Goal: Navigation & Orientation: Find specific page/section

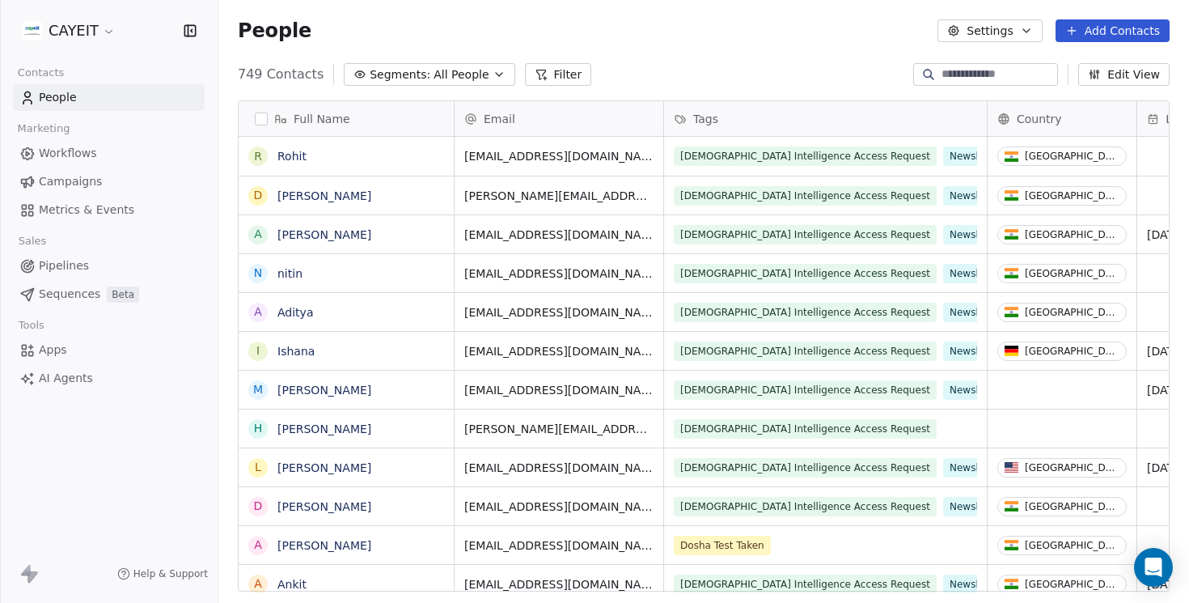
scroll to position [530, 971]
click at [116, 32] on html "CAYEIT Contacts People Marketing Workflows Campaigns Metrics & Events Sales Pip…" at bounding box center [594, 301] width 1189 height 603
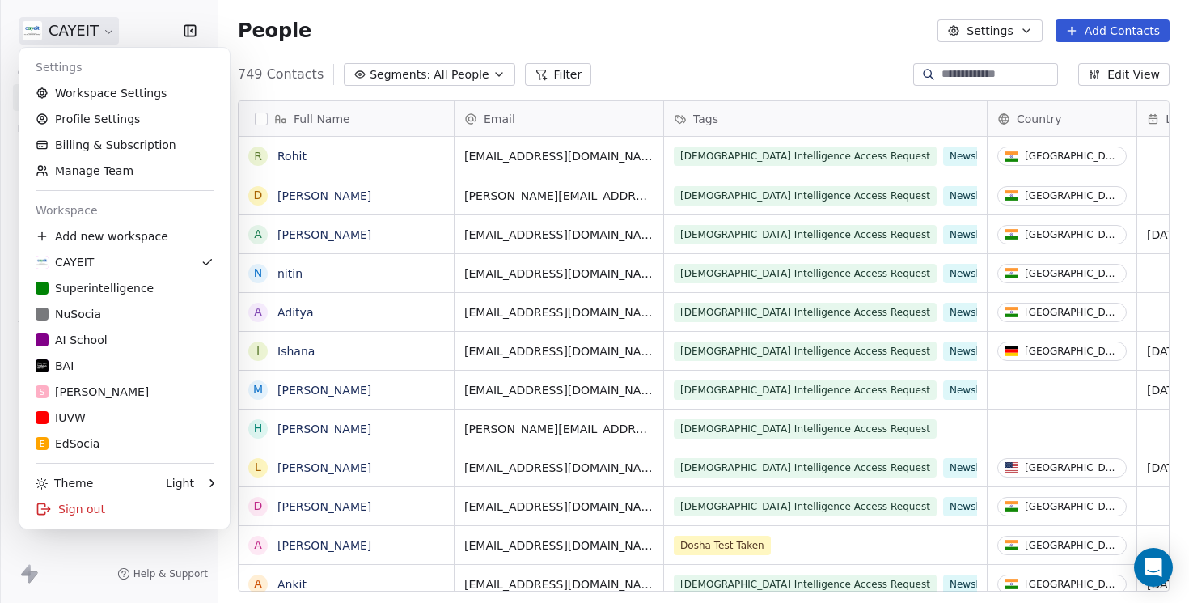
click at [390, 30] on html "CAYEIT Contacts People Marketing Workflows Campaigns Metrics & Events Sales Pip…" at bounding box center [594, 301] width 1189 height 603
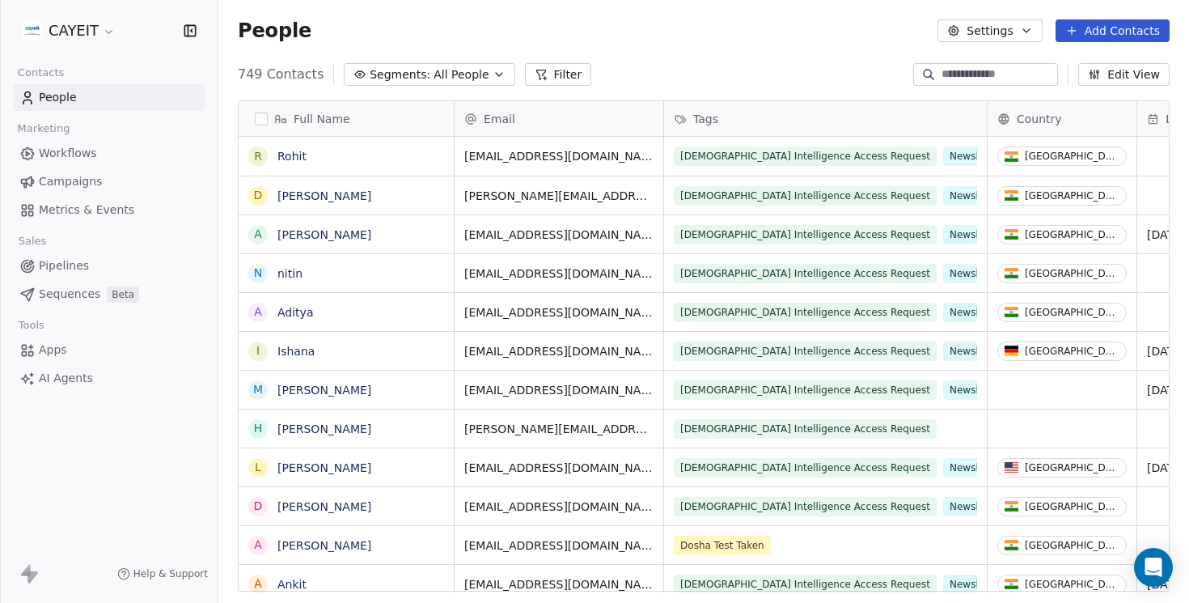
click at [50, 32] on html "CAYEIT Contacts People Marketing Workflows Campaigns Metrics & Events Sales Pip…" at bounding box center [594, 301] width 1189 height 603
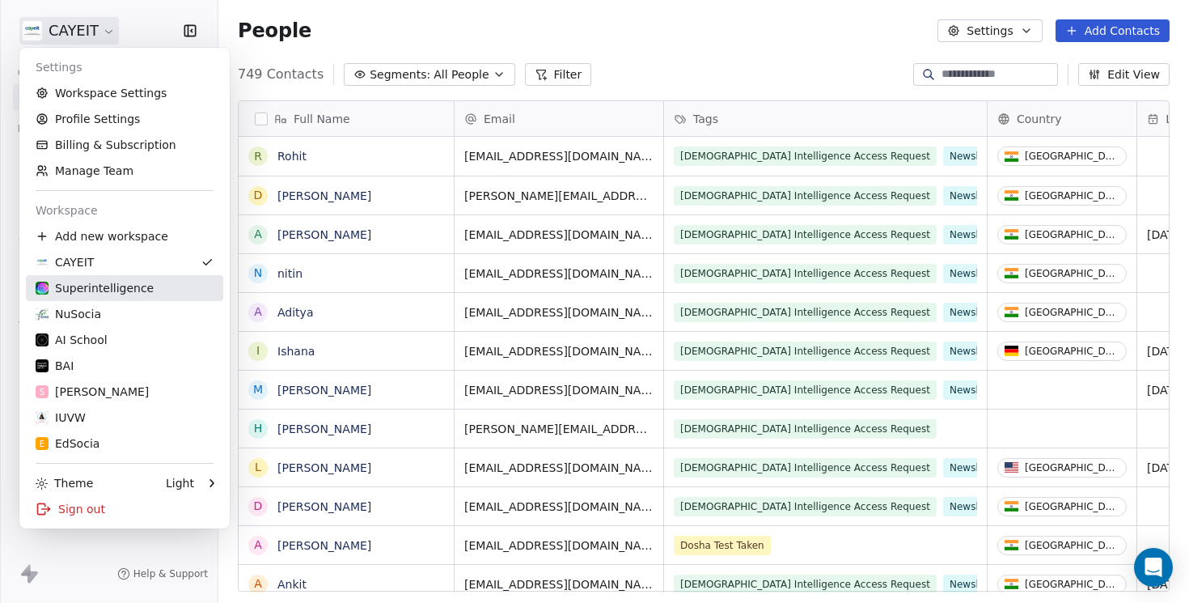
click at [108, 289] on div "Superintelligence" at bounding box center [95, 288] width 118 height 16
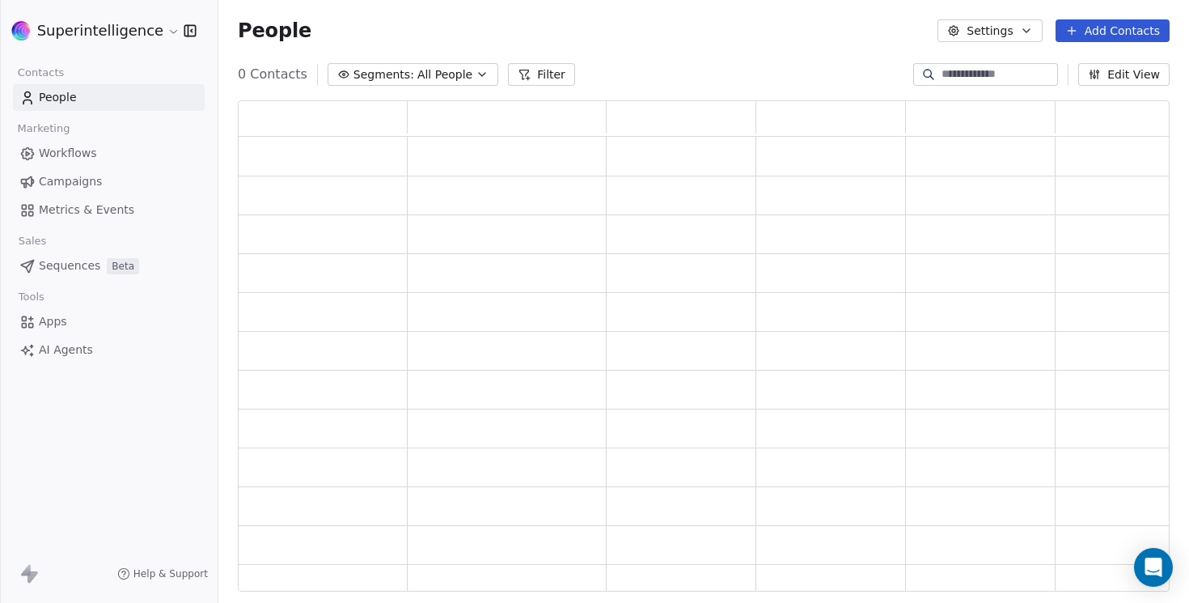
scroll to position [491, 932]
click at [101, 167] on link "Workflows" at bounding box center [109, 153] width 192 height 27
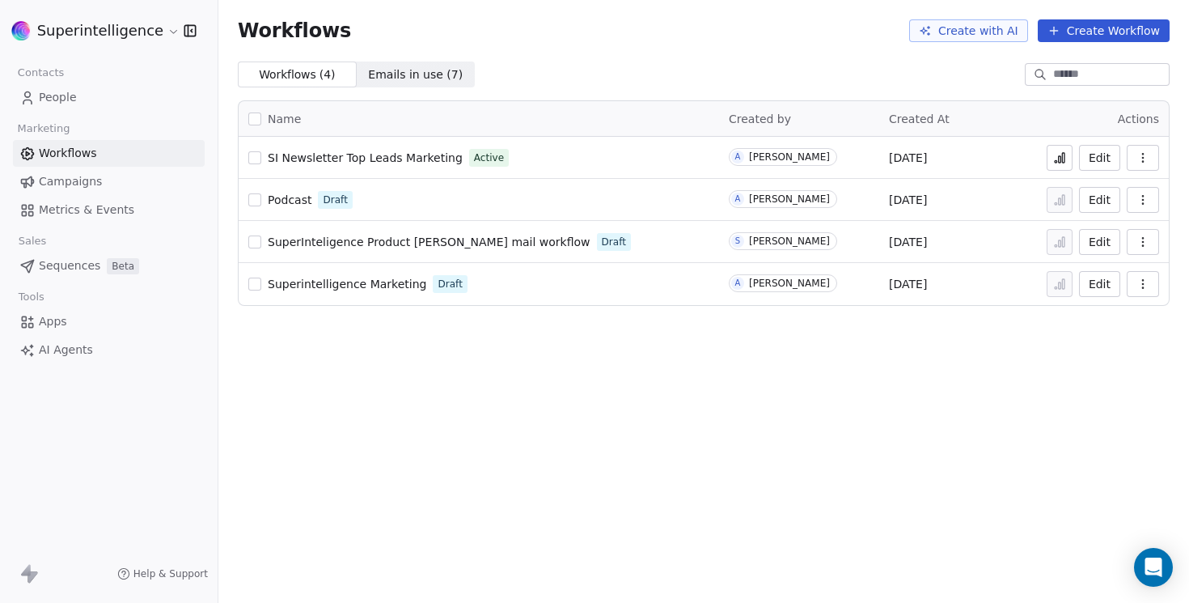
click at [1101, 158] on button "Edit" at bounding box center [1099, 158] width 41 height 26
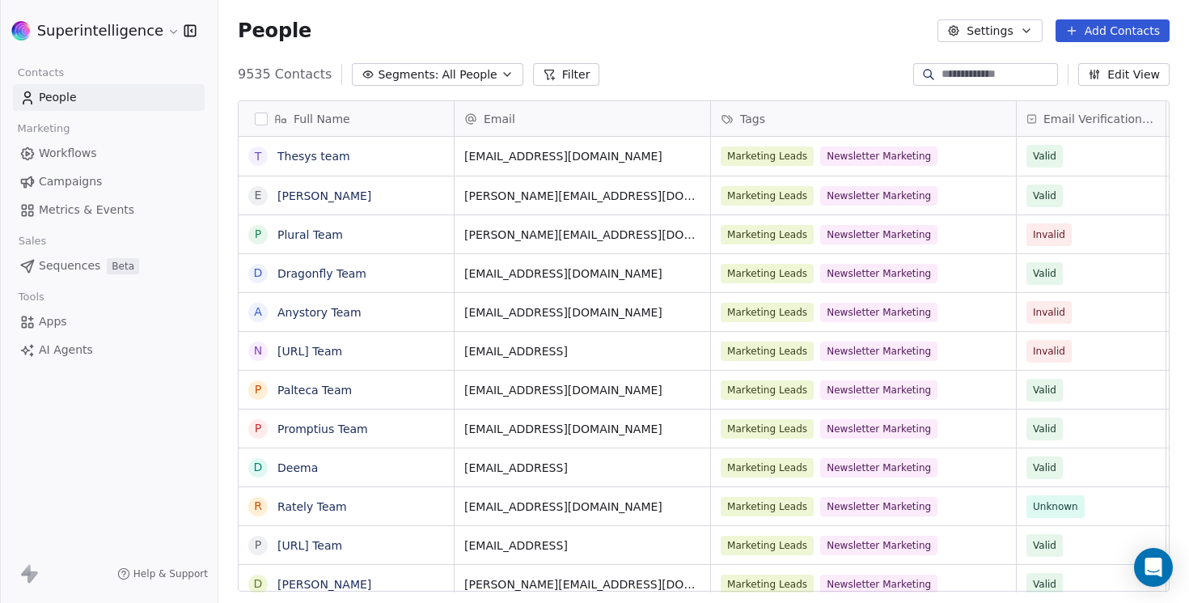
scroll to position [530, 971]
click at [609, 159] on span "hello@thesys.dev" at bounding box center [567, 156] width 205 height 16
click at [954, 160] on html "Superintelligence Contacts People Marketing Workflows Campaigns Metrics & Event…" at bounding box center [594, 301] width 1189 height 603
click at [960, 158] on div "Marketing Leads Newsletter Marketing" at bounding box center [849, 155] width 255 height 19
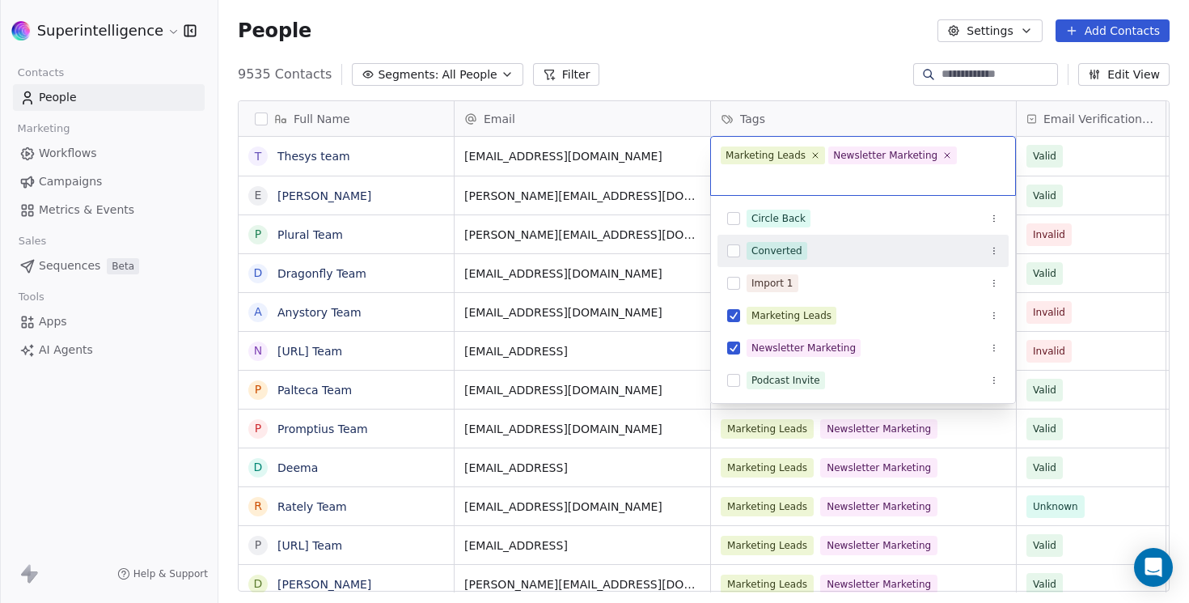
click at [824, 244] on div "Converted" at bounding box center [873, 251] width 252 height 18
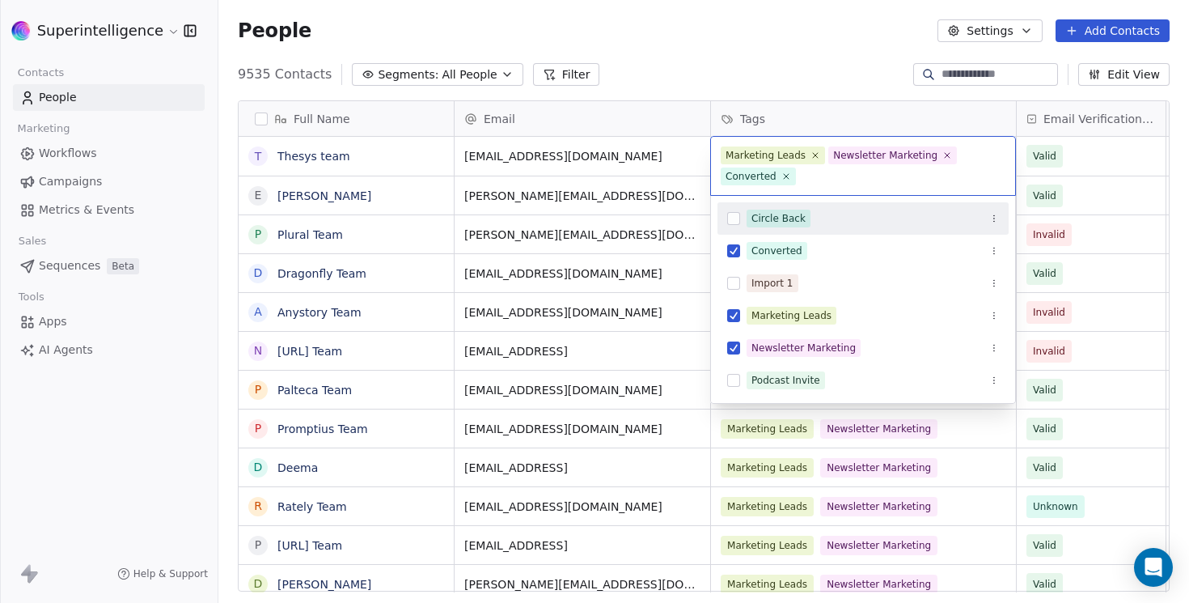
click at [760, 71] on html "Superintelligence Contacts People Marketing Workflows Campaigns Metrics & Event…" at bounding box center [594, 301] width 1189 height 603
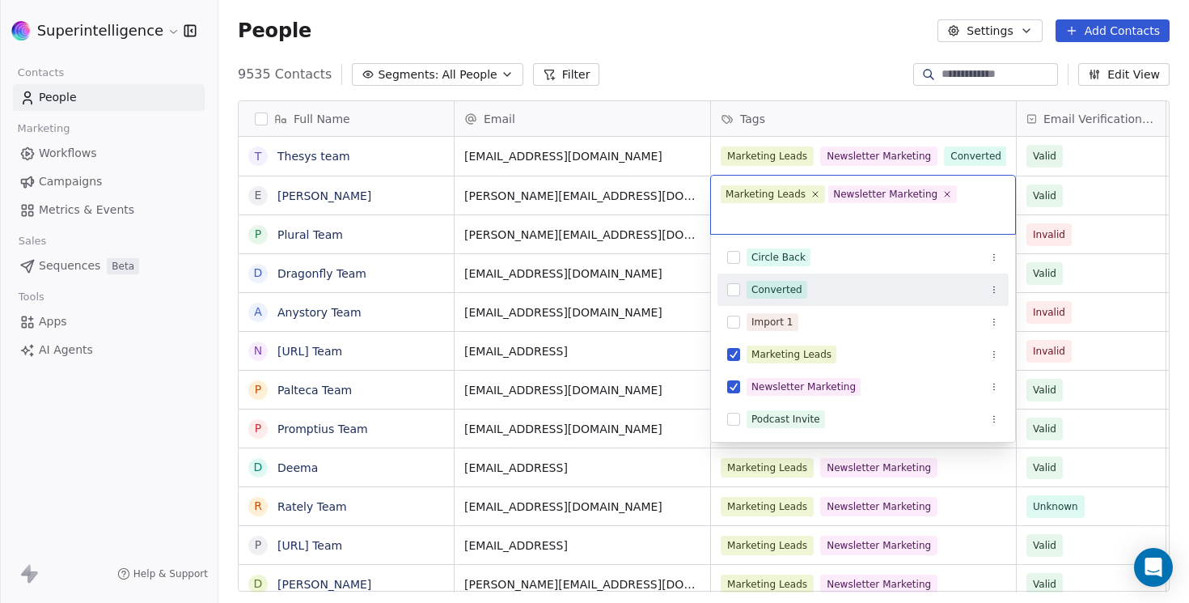
click at [824, 298] on div "Converted" at bounding box center [873, 290] width 252 height 18
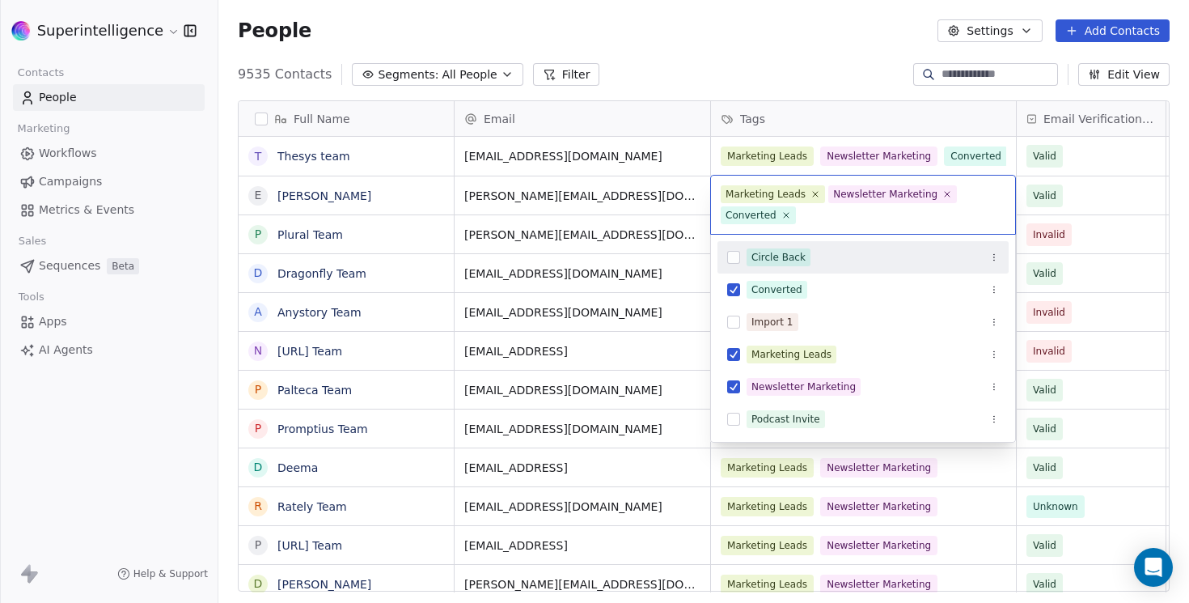
click at [801, 43] on html "Superintelligence Contacts People Marketing Workflows Campaigns Metrics & Event…" at bounding box center [594, 301] width 1189 height 603
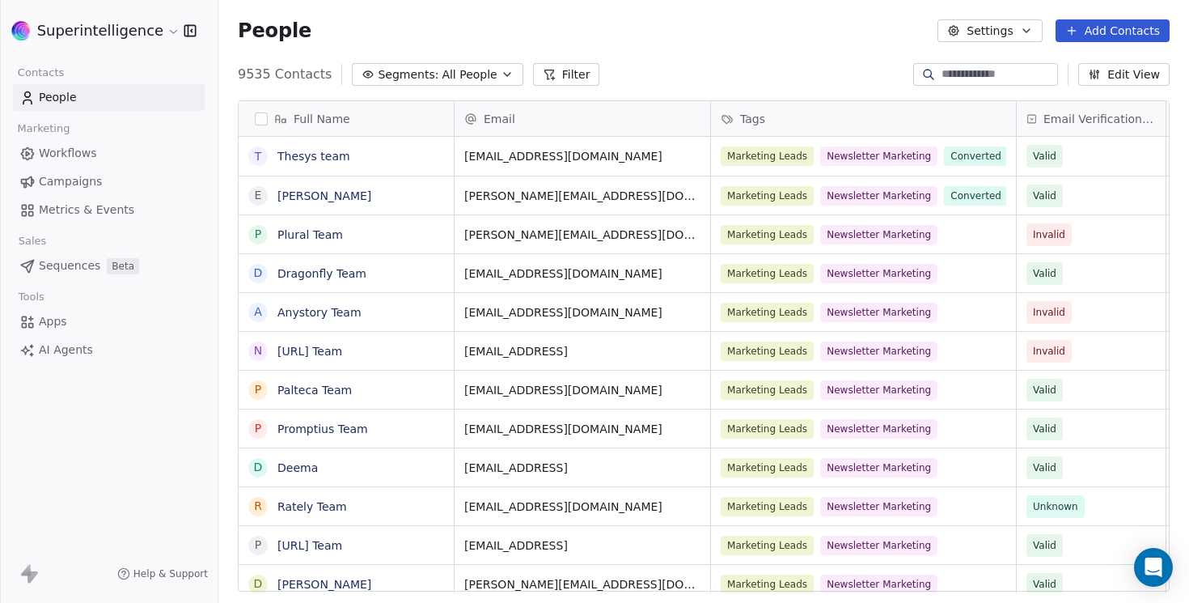
click at [790, 48] on div "People Settings Add Contacts" at bounding box center [703, 30] width 971 height 61
click at [289, 200] on link "Ethan" at bounding box center [324, 195] width 94 height 13
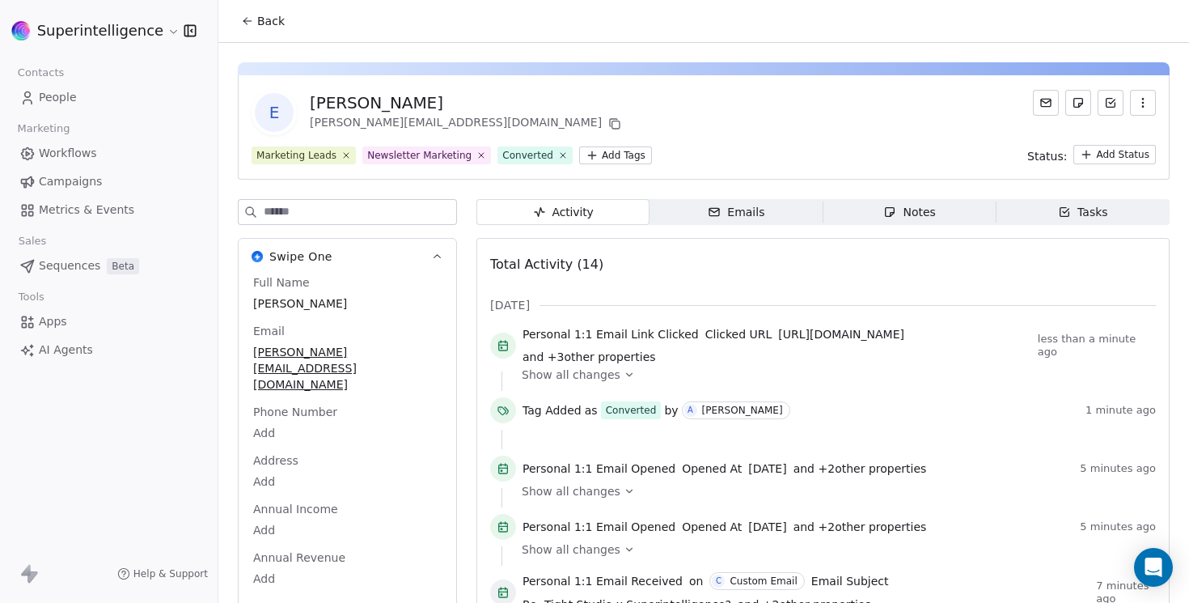
click at [269, 36] on div "Back" at bounding box center [703, 21] width 971 height 42
click at [265, 18] on span "Back" at bounding box center [271, 21] width 28 height 16
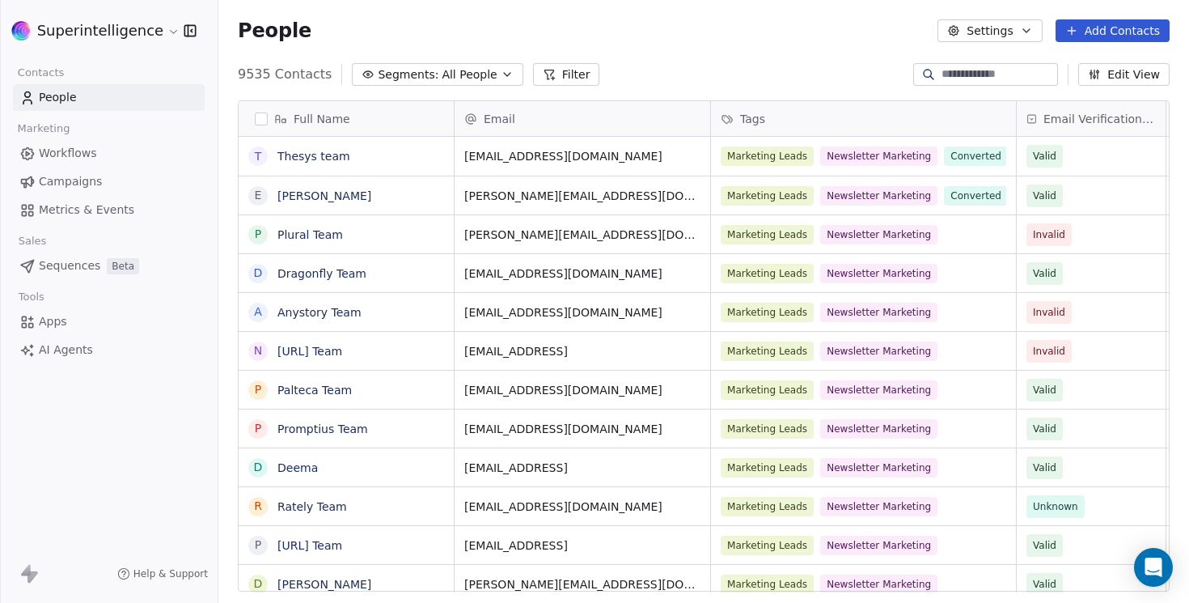
scroll to position [530, 971]
click at [328, 157] on link "Thesys team" at bounding box center [313, 156] width 73 height 13
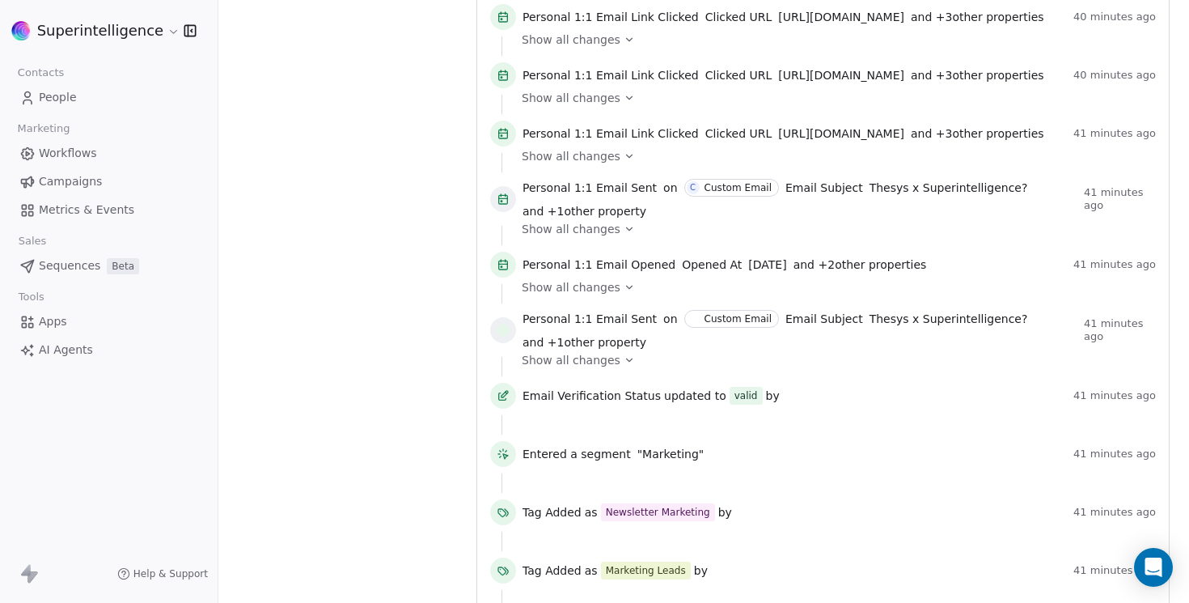
scroll to position [876, 0]
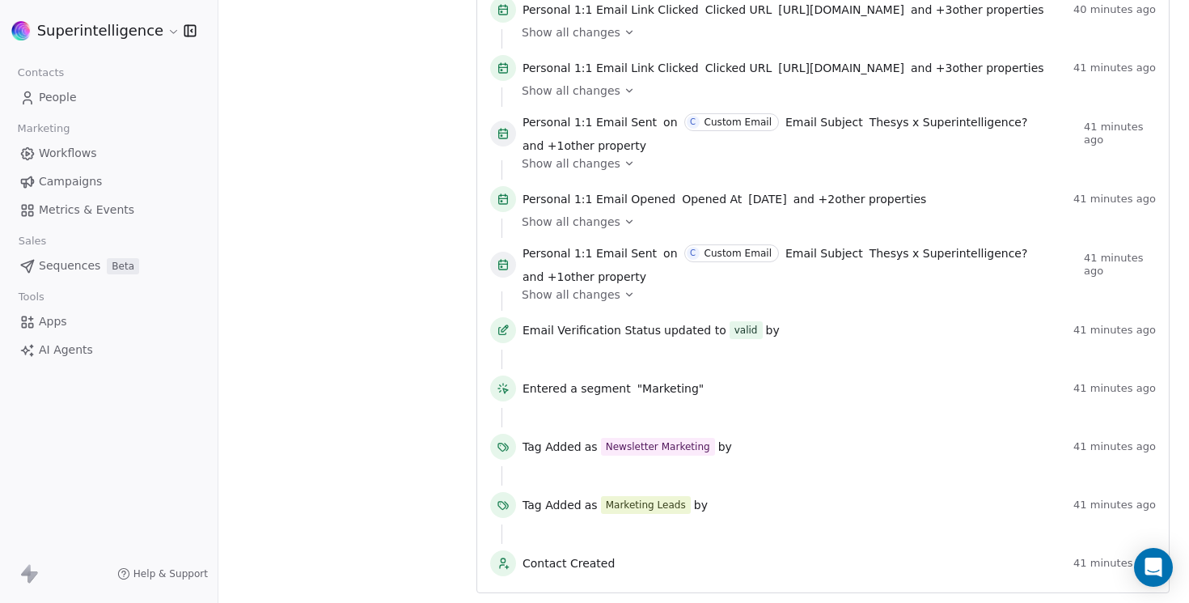
click at [78, 88] on link "People" at bounding box center [109, 97] width 192 height 27
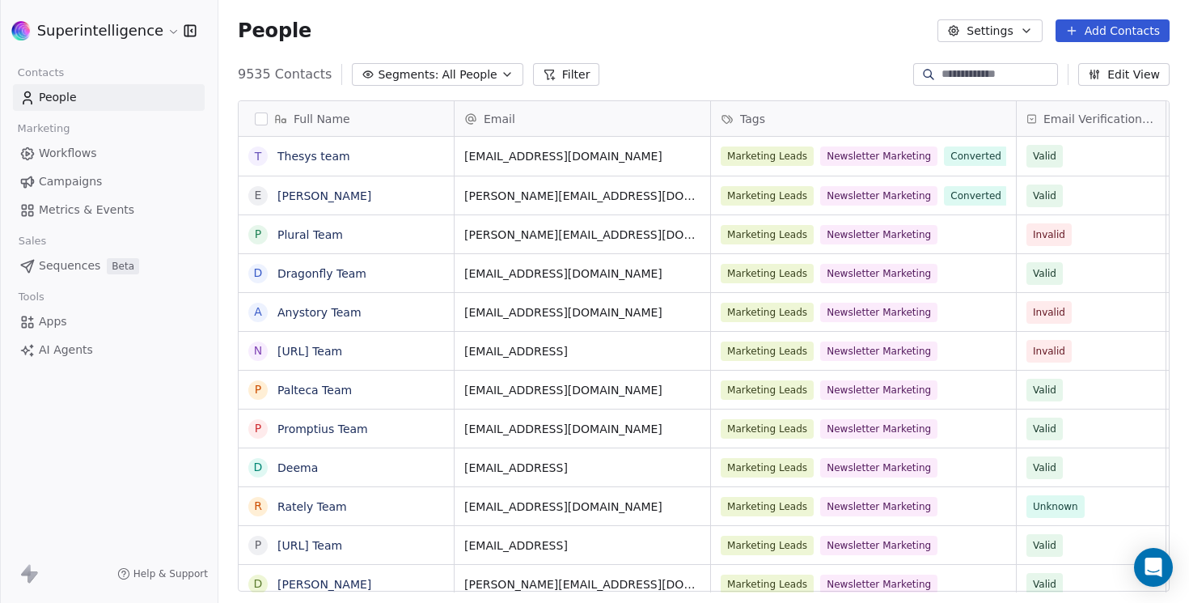
scroll to position [530, 971]
click at [820, 69] on div "9535 Contacts Segments: All People Filter Edit View" at bounding box center [703, 74] width 971 height 26
click at [681, 64] on div "9535 Contacts Segments: All People Filter Edit View" at bounding box center [703, 74] width 971 height 26
